Goal: Entertainment & Leisure: Consume media (video, audio)

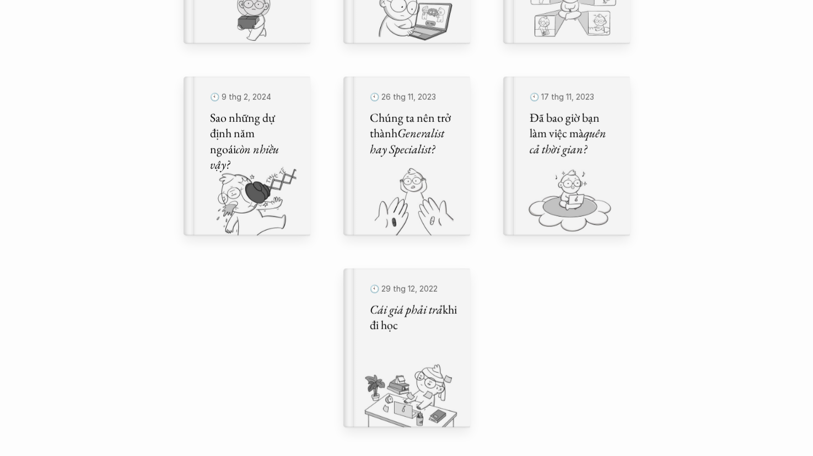
scroll to position [717, 0]
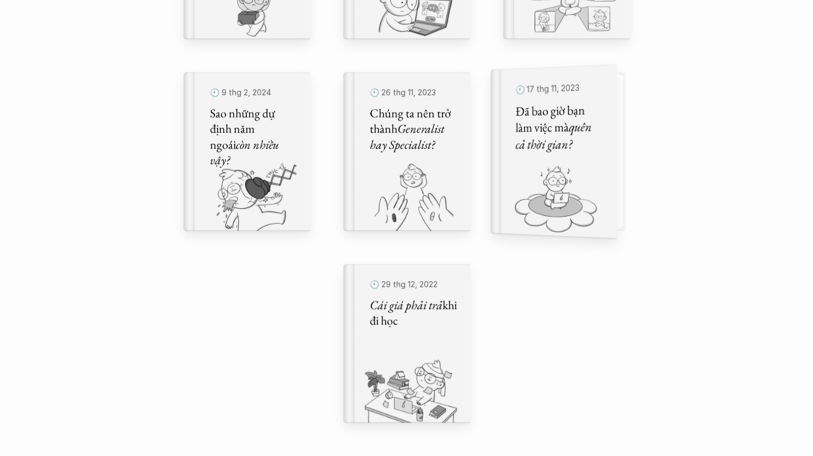
click at [537, 158] on div "🕙 [DATE] Đã bao giờ bạn làm việc mà quên cả thời gian?" at bounding box center [558, 151] width 87 height 145
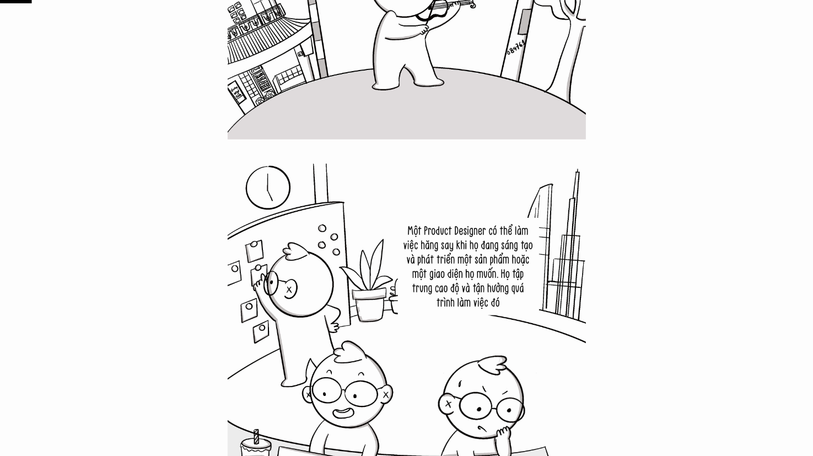
scroll to position [882, 0]
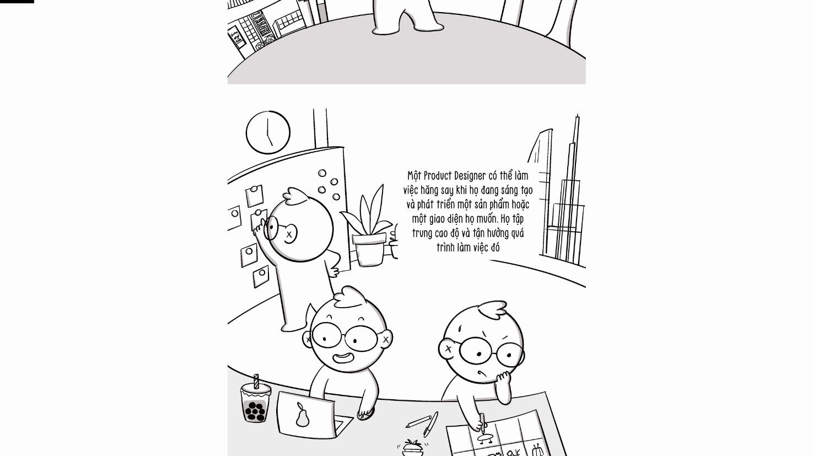
click at [519, 252] on img at bounding box center [407, 288] width 358 height 358
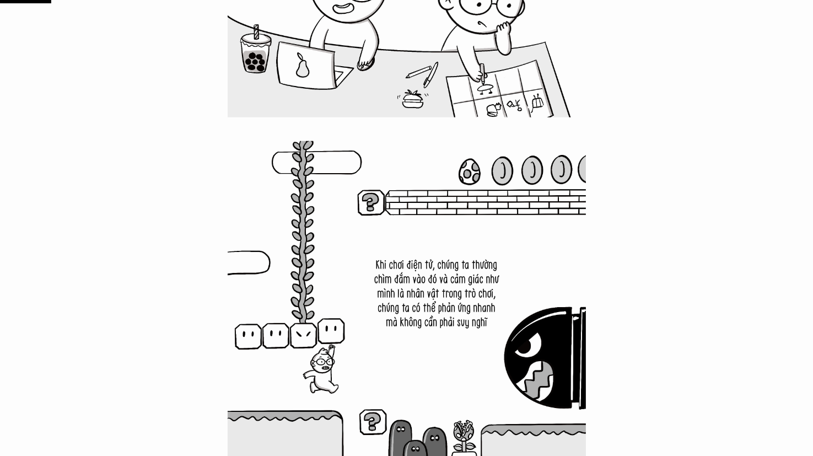
scroll to position [1213, 0]
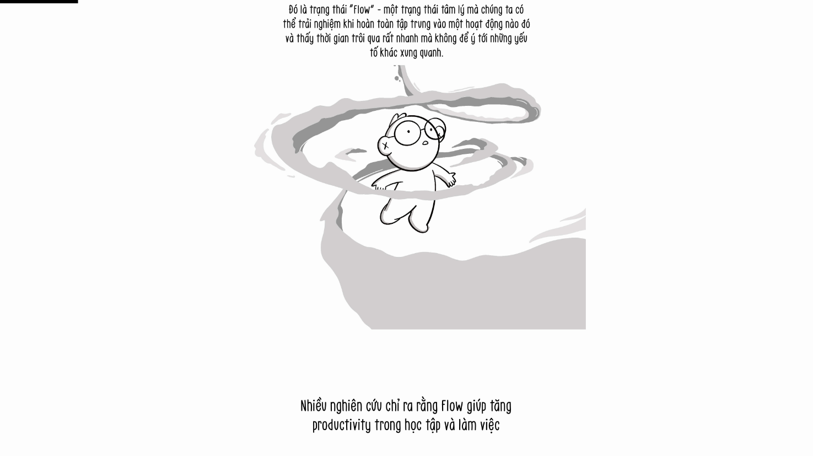
scroll to position [1874, 0]
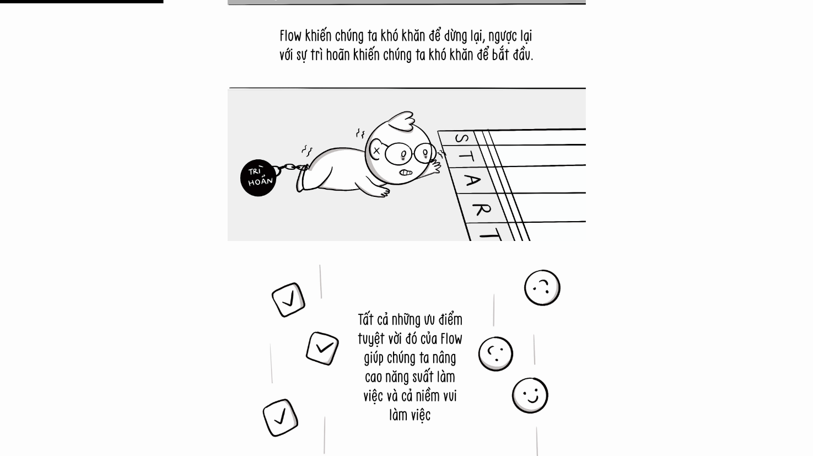
scroll to position [3803, 0]
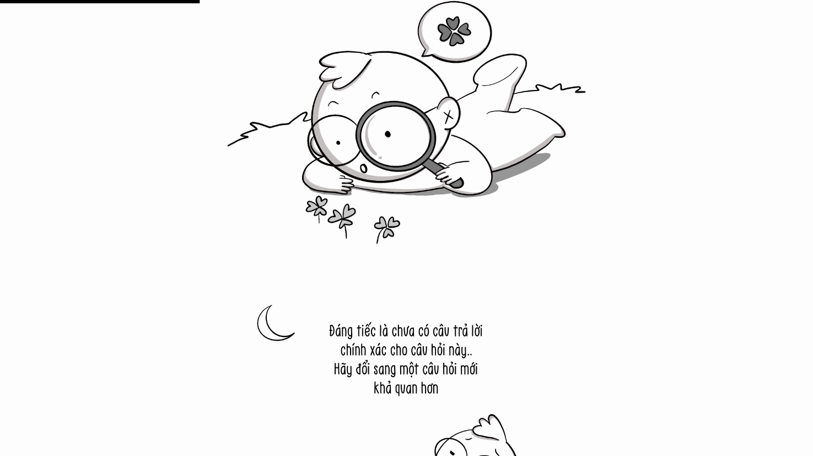
scroll to position [4630, 0]
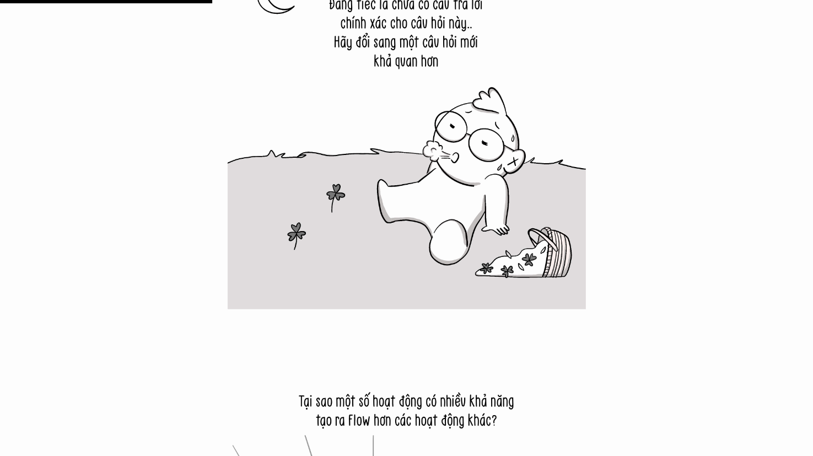
scroll to position [4905, 0]
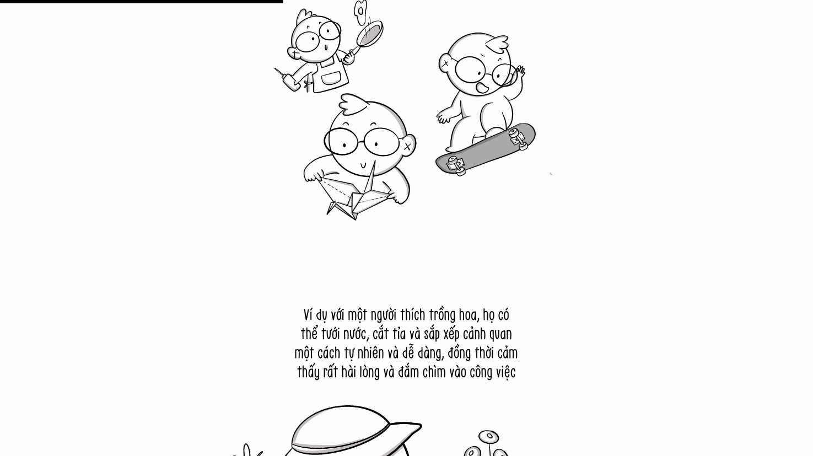
scroll to position [6504, 0]
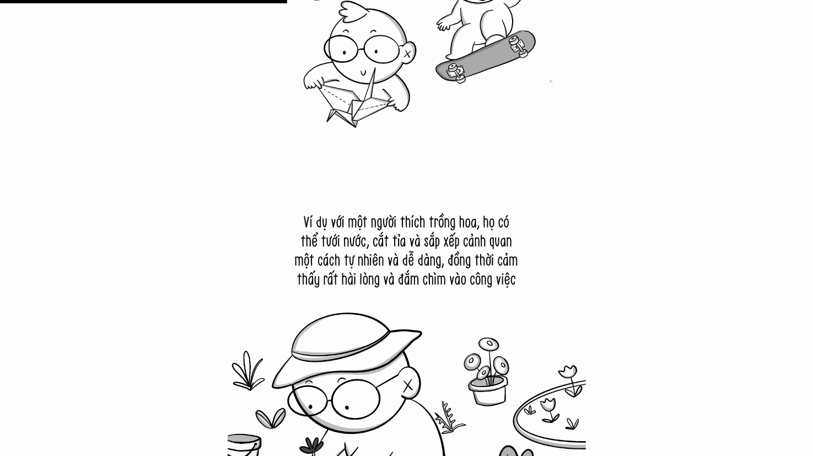
scroll to position [6724, 0]
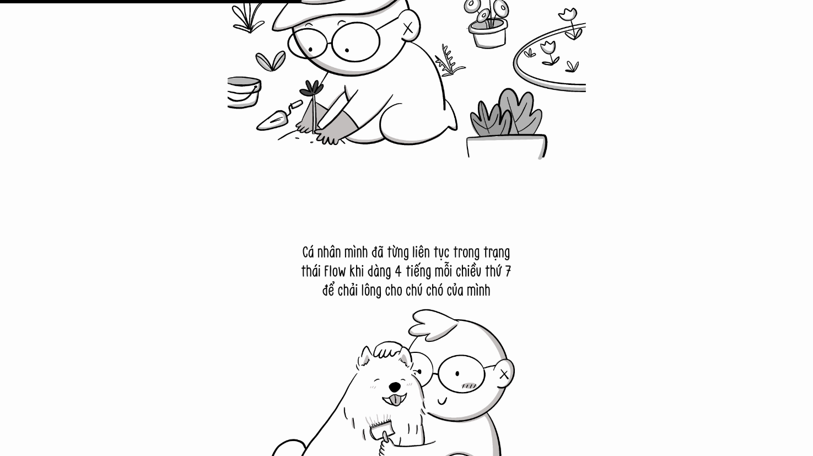
scroll to position [7000, 0]
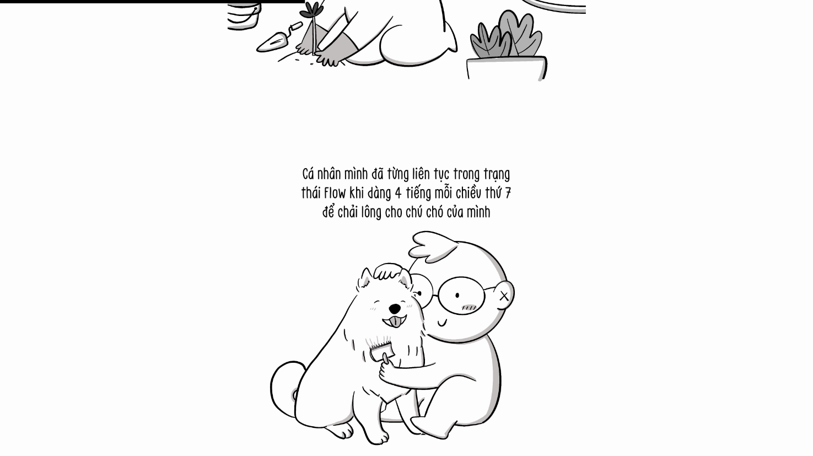
click at [564, 235] on img at bounding box center [407, 284] width 358 height 358
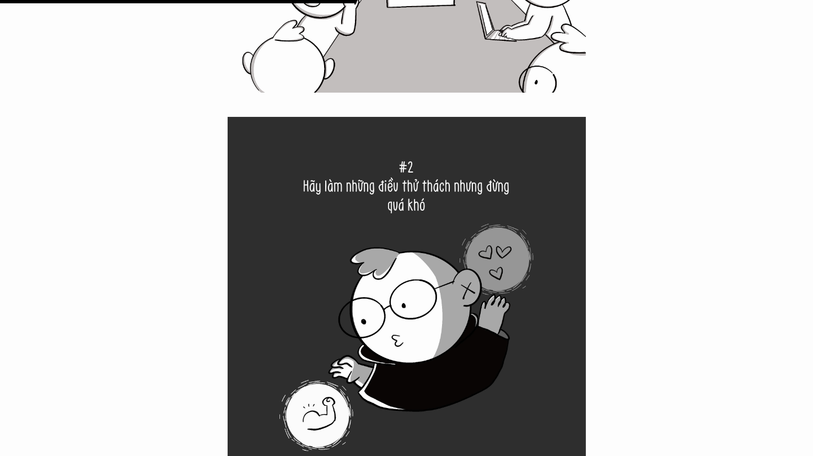
scroll to position [8157, 0]
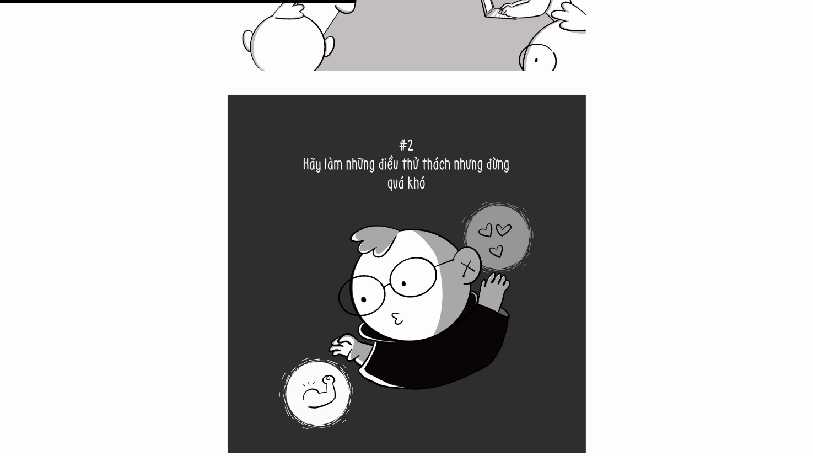
click at [439, 303] on img at bounding box center [407, 274] width 358 height 358
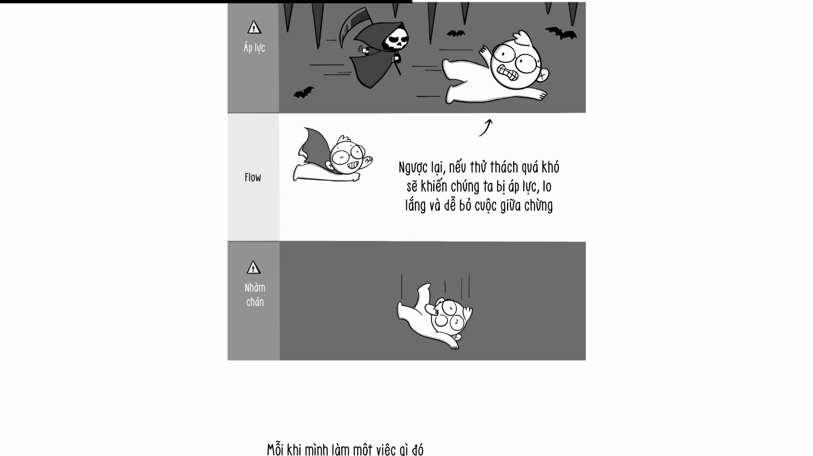
scroll to position [9370, 0]
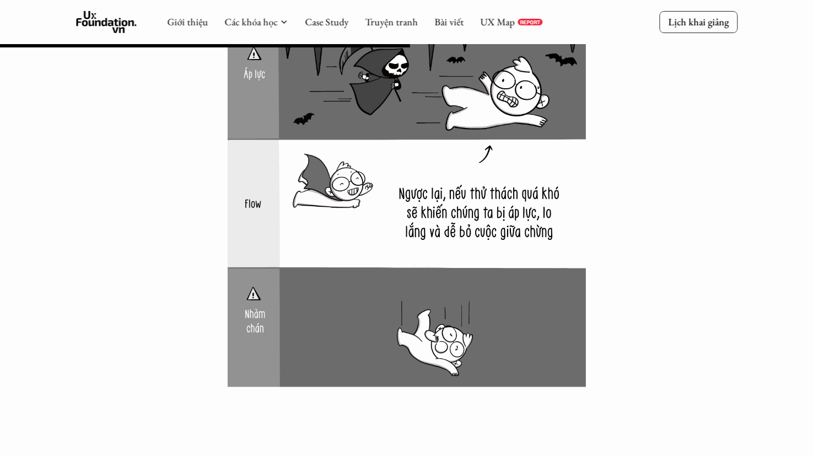
click at [6, 181] on div at bounding box center [406, 378] width 813 height 18361
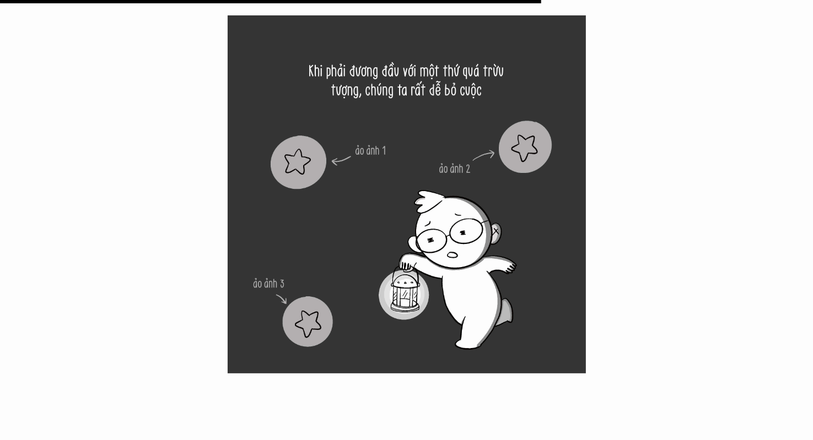
scroll to position [12456, 0]
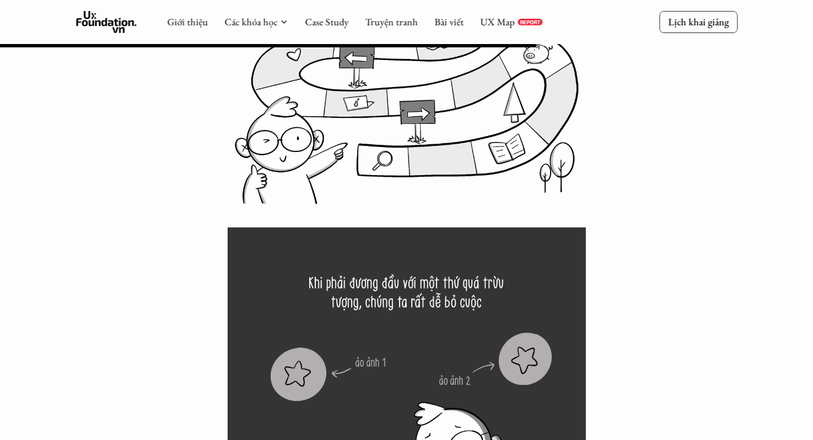
scroll to position [12126, 0]
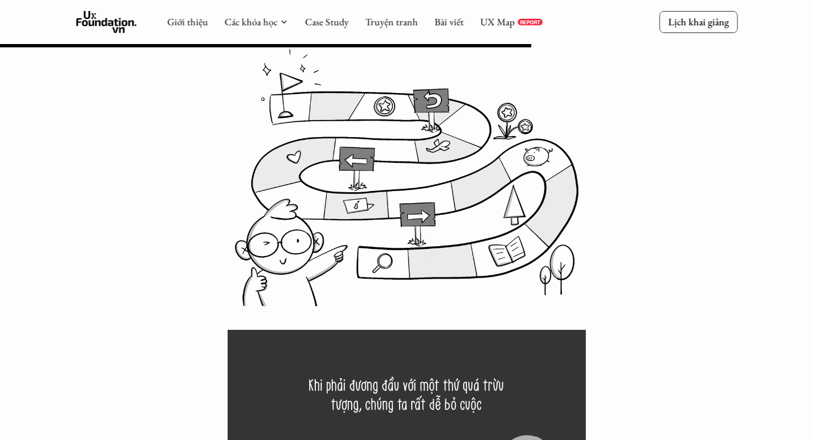
drag, startPoint x: 681, startPoint y: 180, endPoint x: 702, endPoint y: 243, distance: 66.6
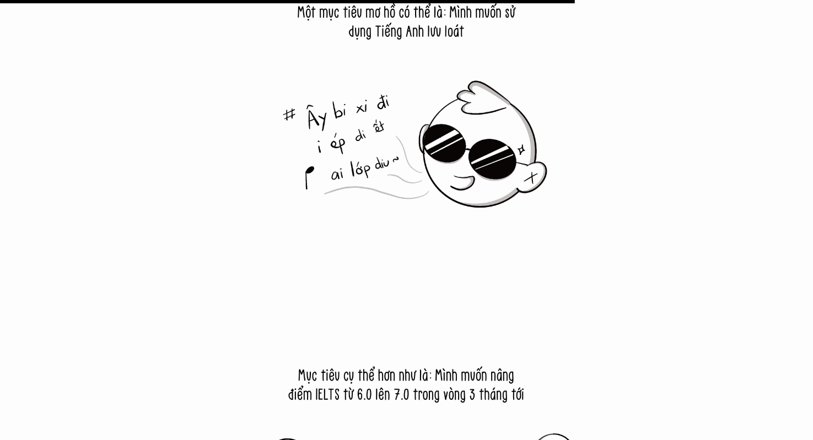
scroll to position [13118, 0]
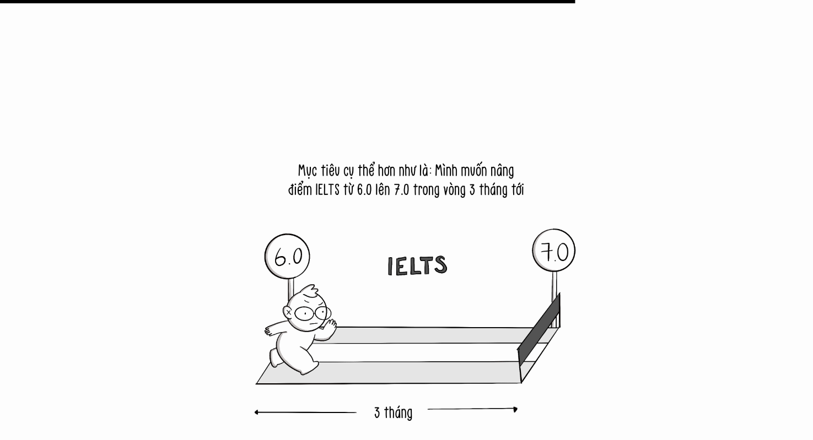
click at [395, 191] on img at bounding box center [407, 282] width 358 height 358
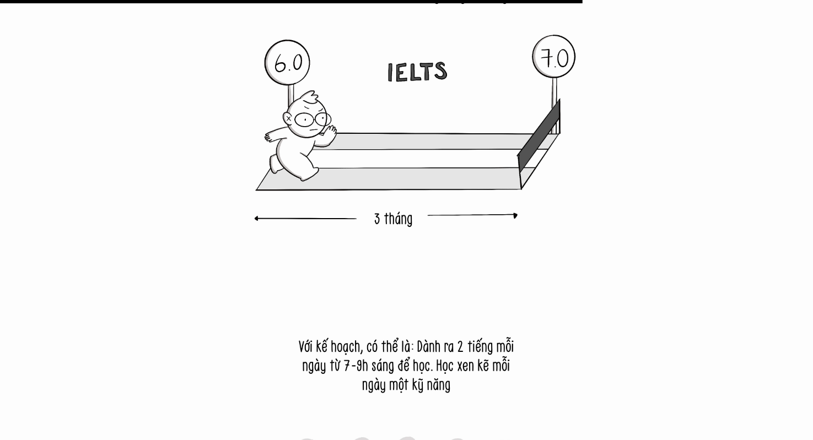
scroll to position [13338, 0]
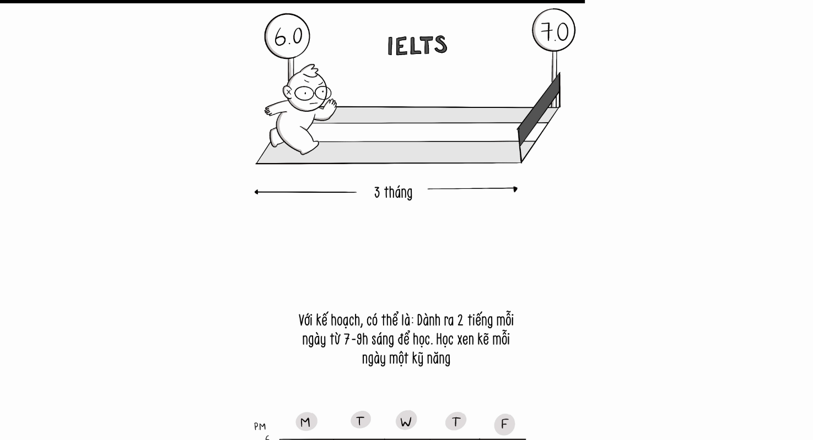
click at [439, 327] on img at bounding box center [407, 443] width 358 height 358
drag, startPoint x: 403, startPoint y: 2, endPoint x: 62, endPoint y: 155, distance: 374.0
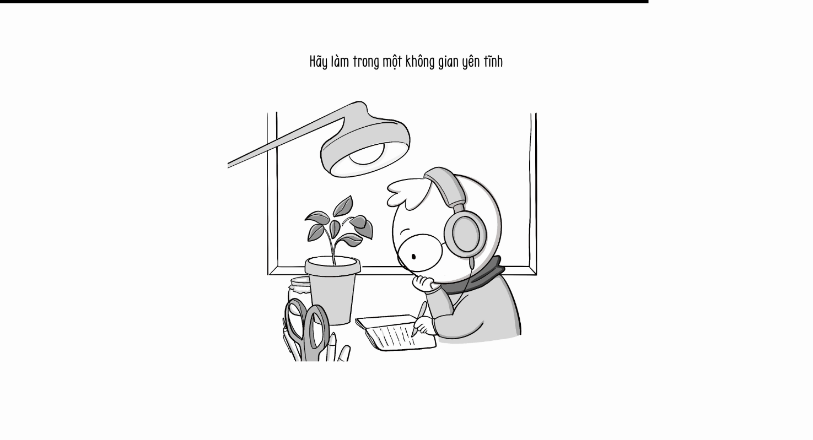
scroll to position [14826, 0]
